Goal: Transaction & Acquisition: Purchase product/service

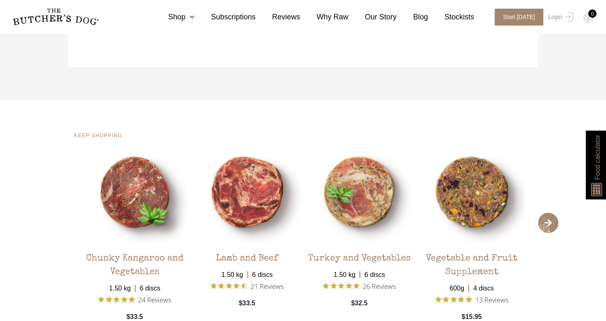
scroll to position [1278, 0]
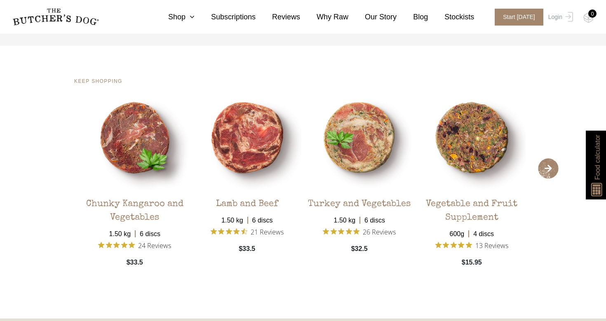
click at [549, 167] on span "›" at bounding box center [548, 168] width 21 height 21
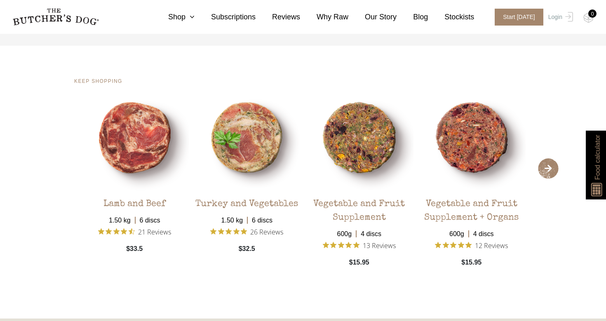
click at [549, 167] on span "›" at bounding box center [548, 168] width 21 height 21
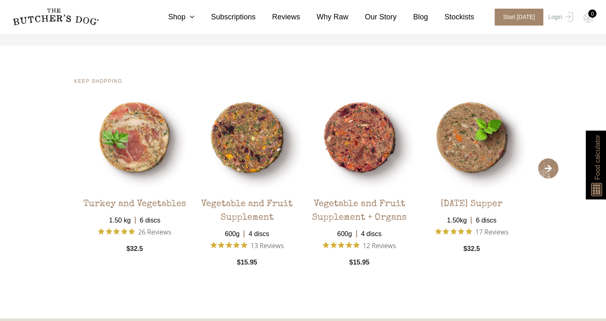
click at [549, 167] on span "›" at bounding box center [548, 168] width 21 height 21
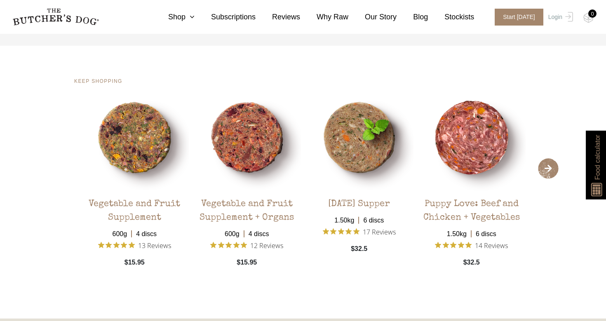
click at [549, 167] on span "›" at bounding box center [548, 168] width 21 height 21
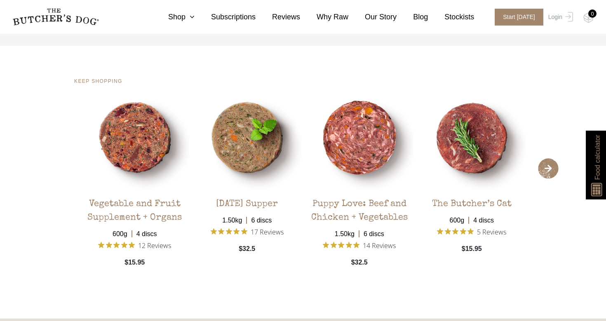
click at [549, 167] on span "›" at bounding box center [548, 168] width 21 height 21
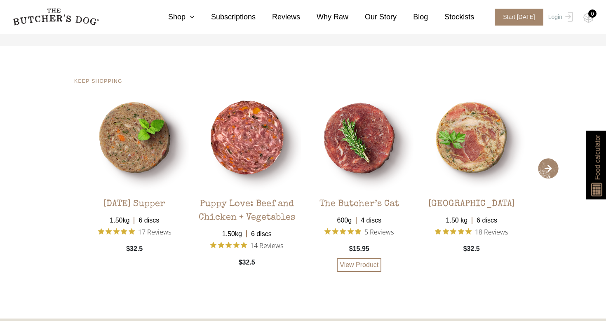
click at [362, 203] on div "The Butcher’s Cat" at bounding box center [359, 202] width 80 height 20
click at [356, 266] on link "View Product" at bounding box center [359, 265] width 45 height 14
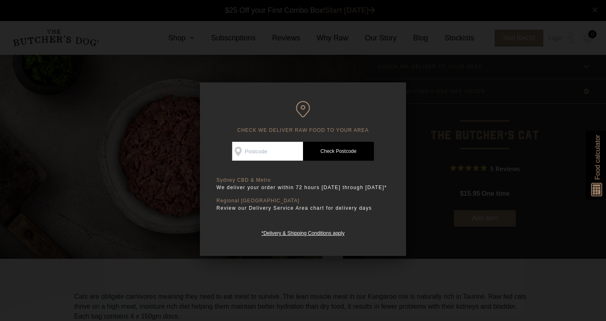
click at [289, 149] on input "Check Availability At" at bounding box center [267, 151] width 71 height 19
type input "2203"
click at [354, 153] on link "Check Postcode" at bounding box center [338, 151] width 71 height 19
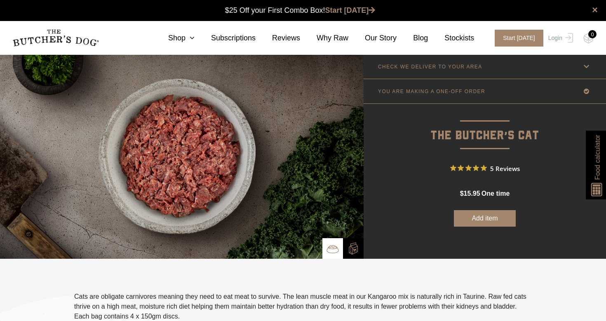
click at [435, 63] on link "CHECK WE DELIVER TO YOUR AREA" at bounding box center [485, 66] width 242 height 24
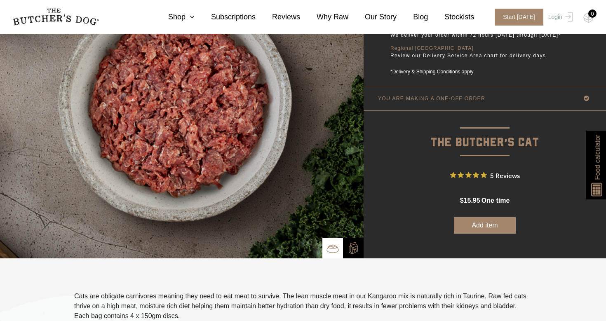
scroll to position [124, 0]
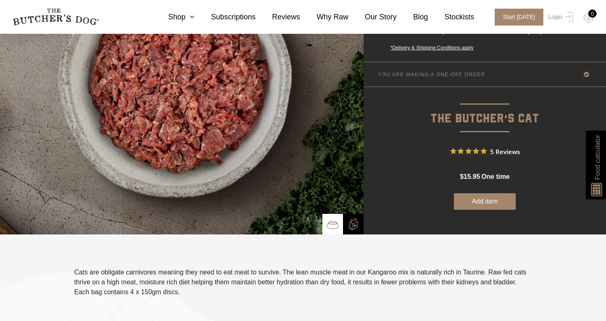
click at [484, 73] on link "YOU ARE MAKING A ONE-OFF ORDER" at bounding box center [485, 74] width 242 height 24
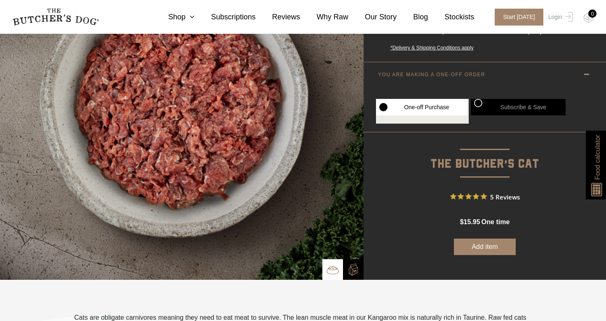
click at [498, 71] on link "YOU ARE MAKING A ONE-OFF ORDER" at bounding box center [485, 74] width 242 height 24
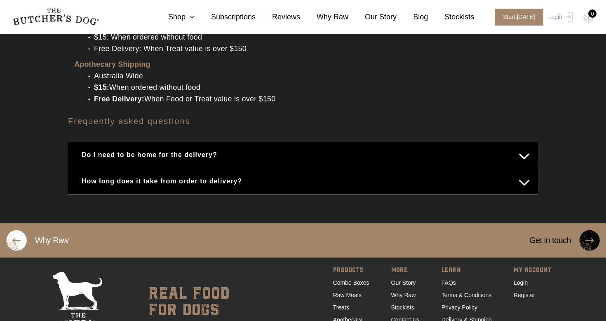
scroll to position [1072, 0]
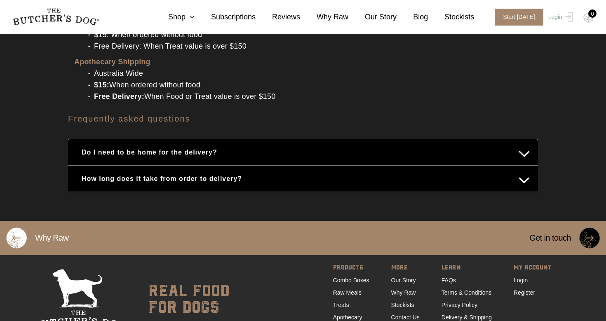
click at [256, 171] on button "How long does it take from order to delivery?" at bounding box center [302, 179] width 453 height 16
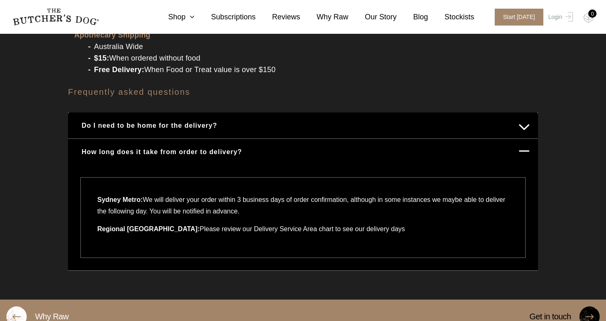
scroll to position [1113, 0]
